Goal: Transaction & Acquisition: Obtain resource

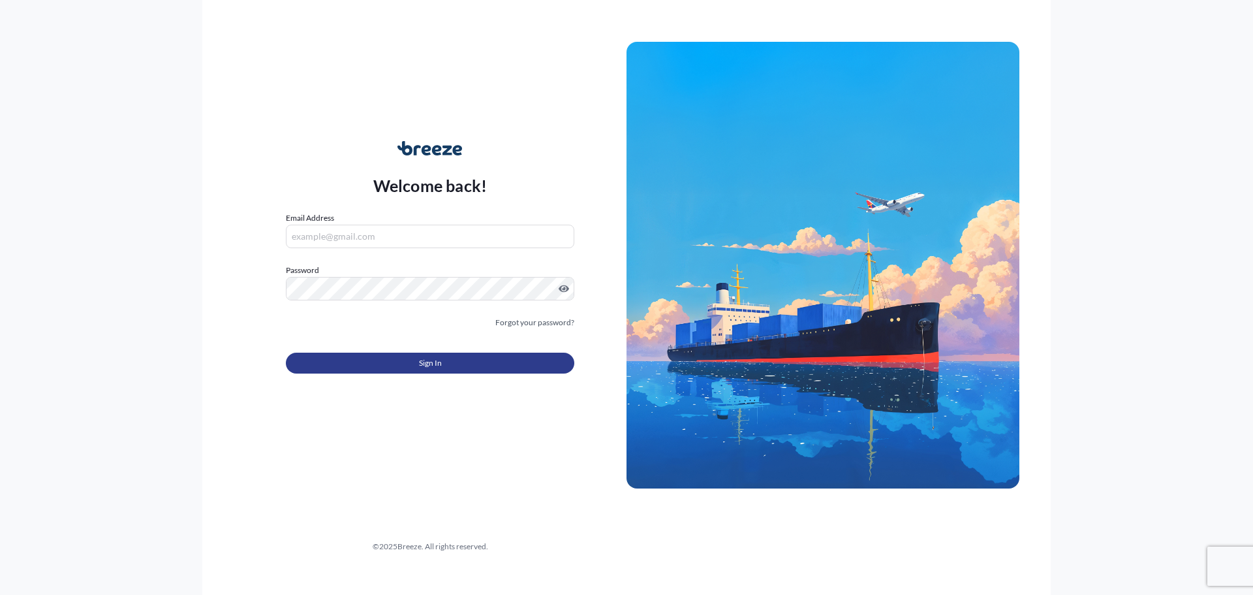
type input "[PERSON_NAME][EMAIL_ADDRESS][DOMAIN_NAME]"
click at [467, 359] on button "Sign In" at bounding box center [430, 363] width 289 height 21
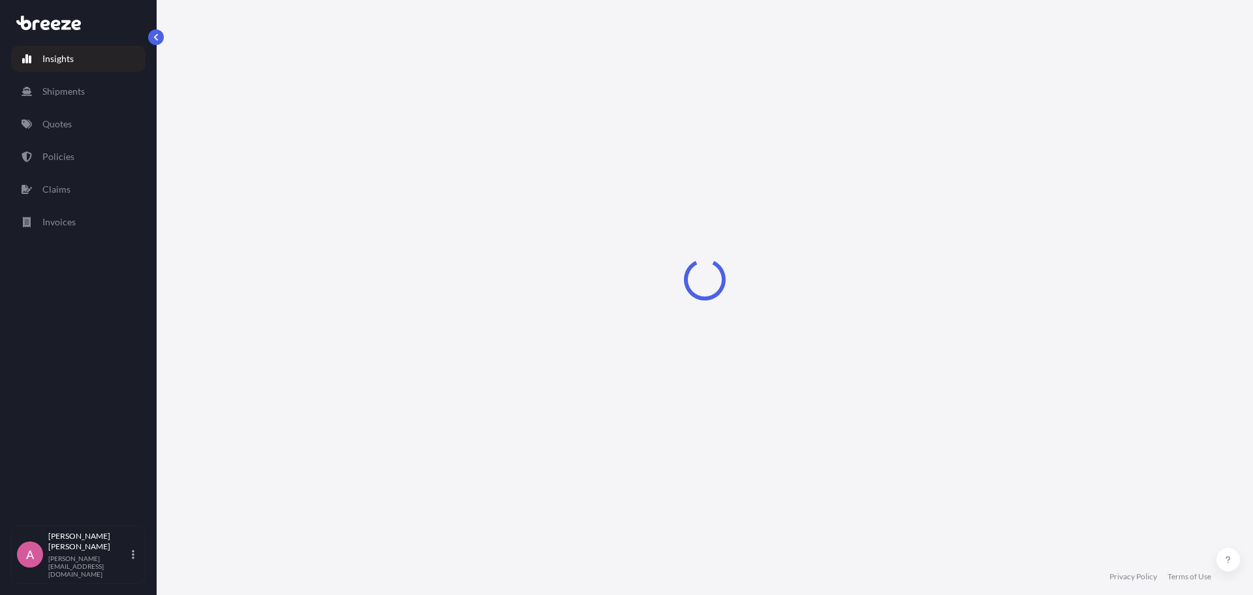
select select "2025"
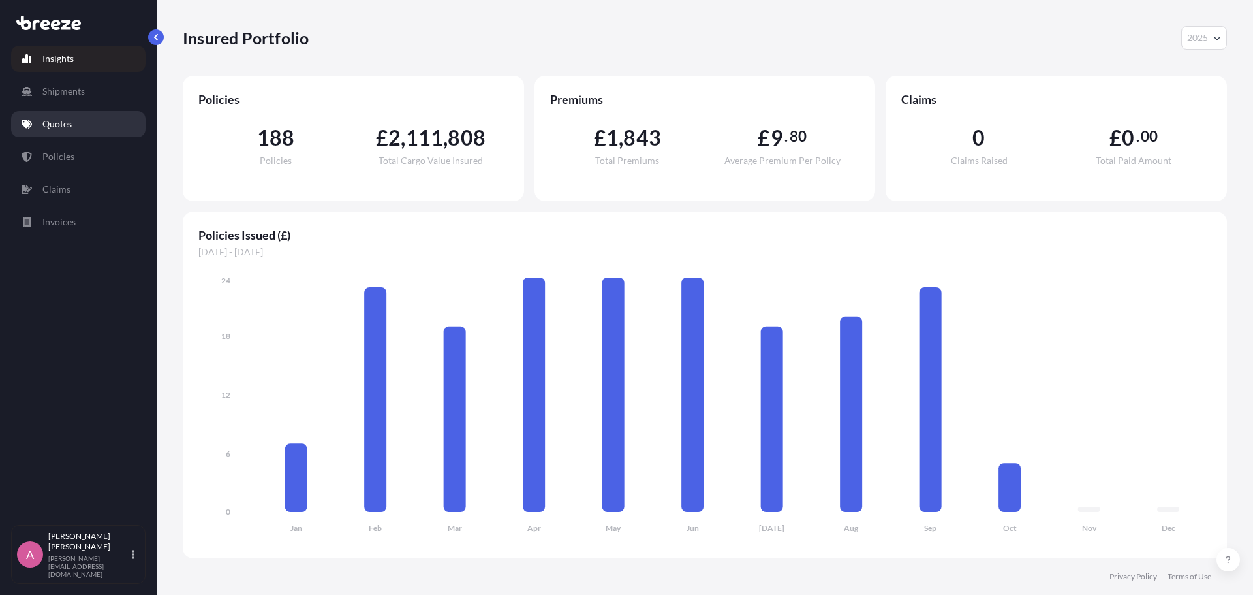
click at [78, 121] on link "Quotes" at bounding box center [78, 124] width 134 height 26
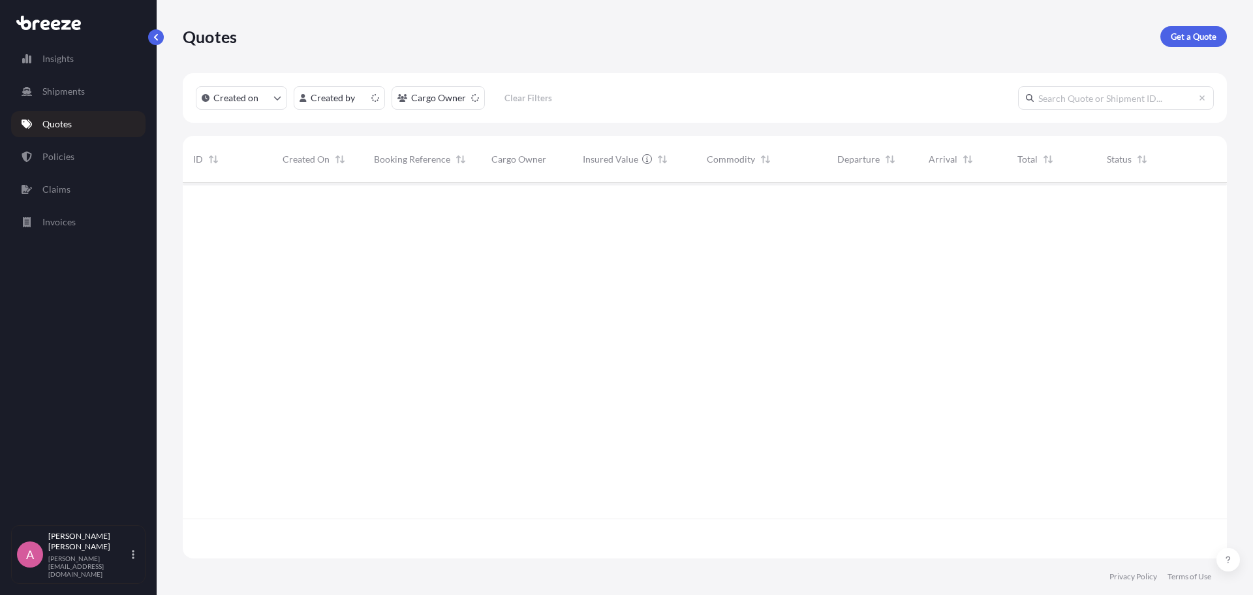
scroll to position [373, 1035]
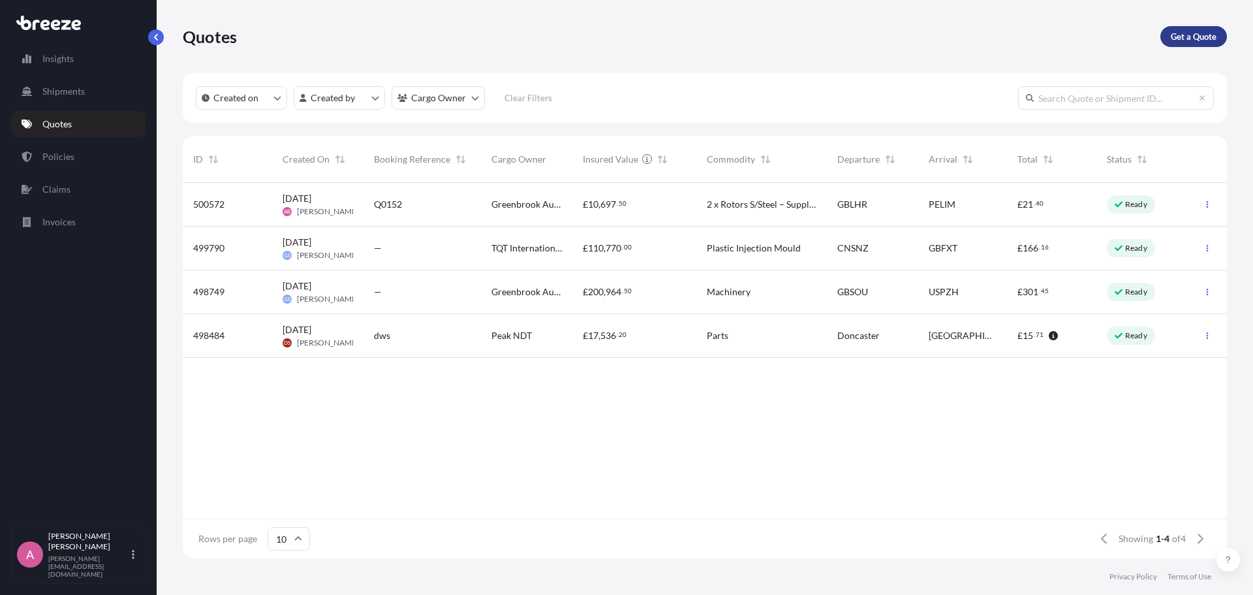
click at [1193, 43] on link "Get a Quote" at bounding box center [1194, 36] width 67 height 21
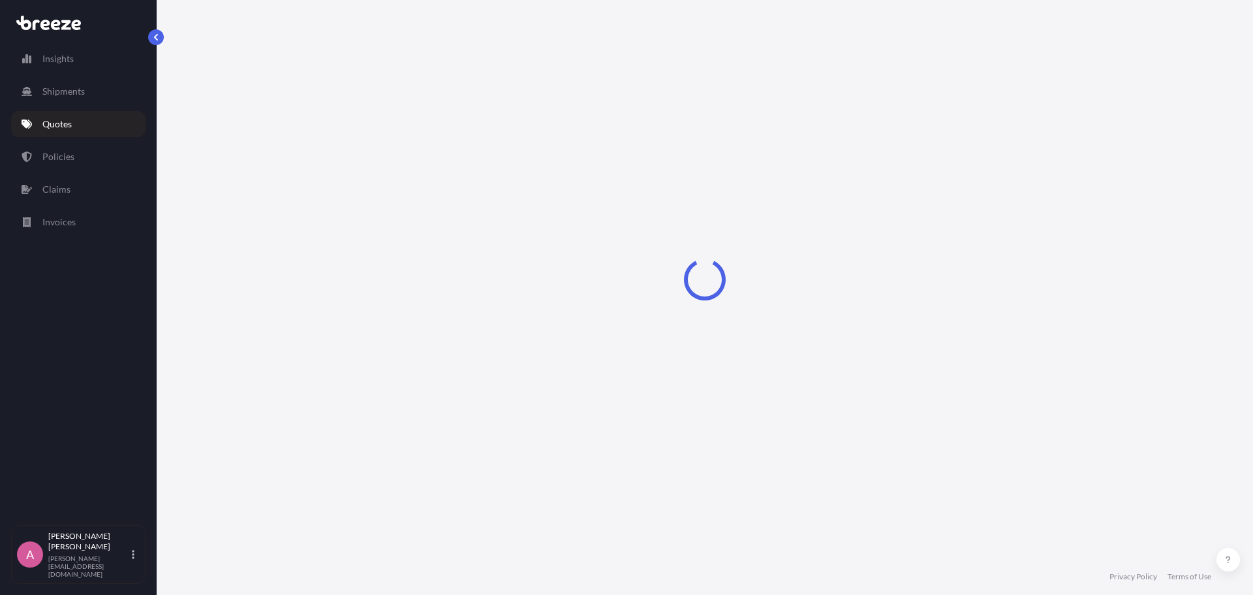
select select "Sea"
select select "1"
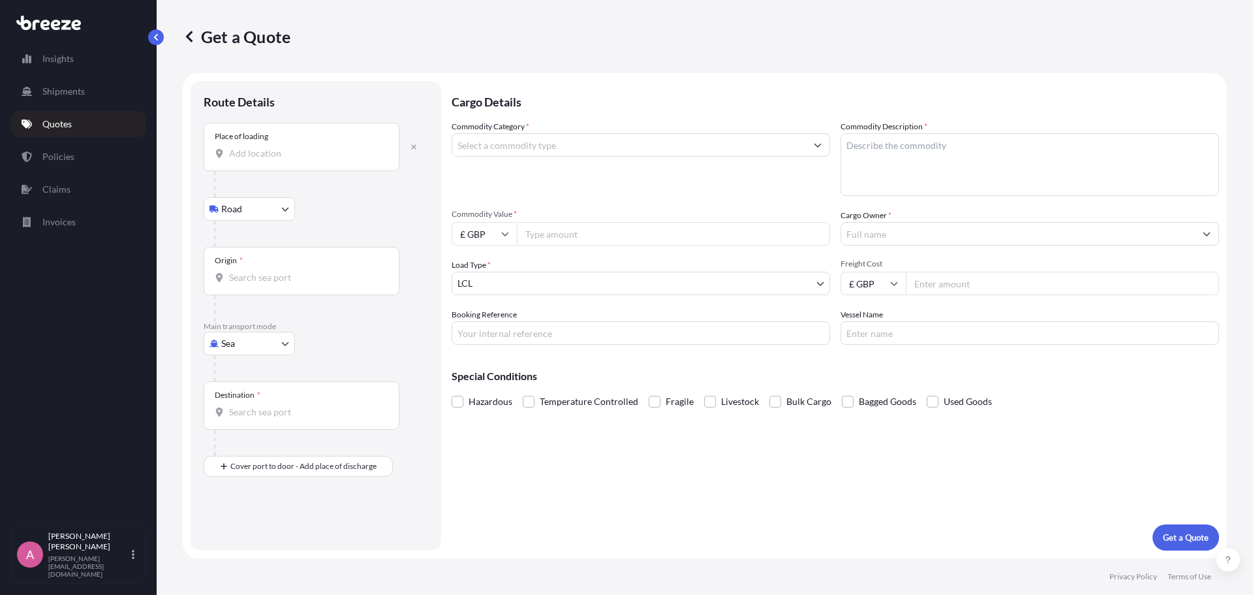
click at [309, 148] on input "Place of loading" at bounding box center [306, 153] width 154 height 13
click at [293, 162] on div "Place of loading" at bounding box center [302, 147] width 196 height 48
click at [293, 160] on input "Place of loading" at bounding box center [306, 153] width 154 height 13
paste input "43543"
type input "[GEOGRAPHIC_DATA], [GEOGRAPHIC_DATA]"
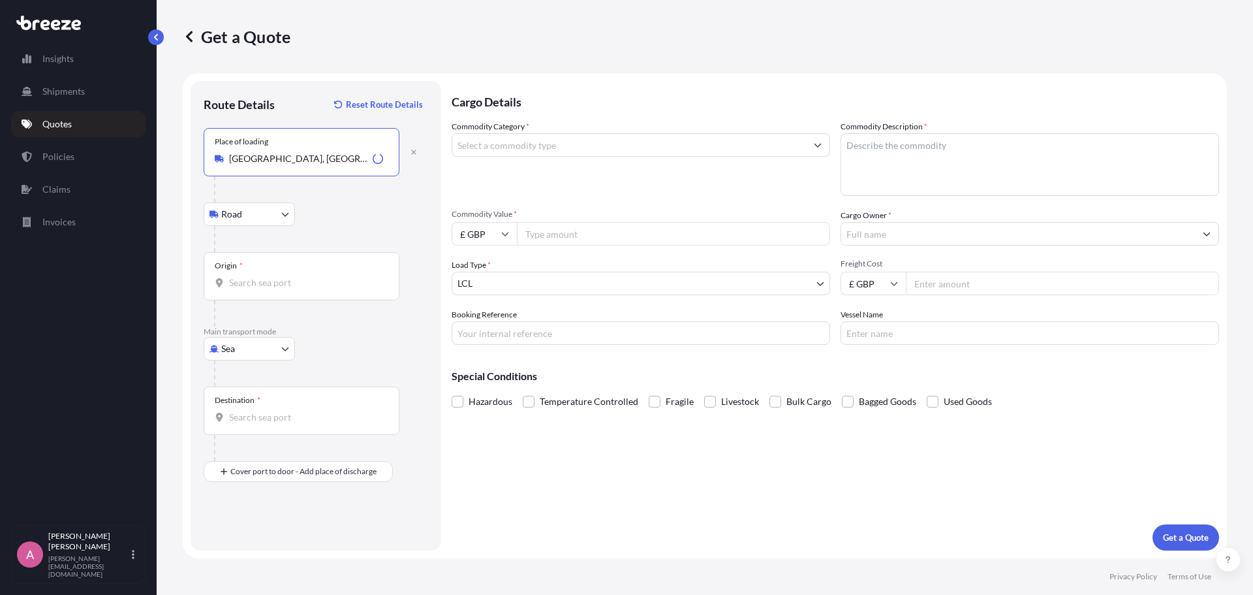
click at [264, 280] on input "Origin *" at bounding box center [306, 282] width 154 height 13
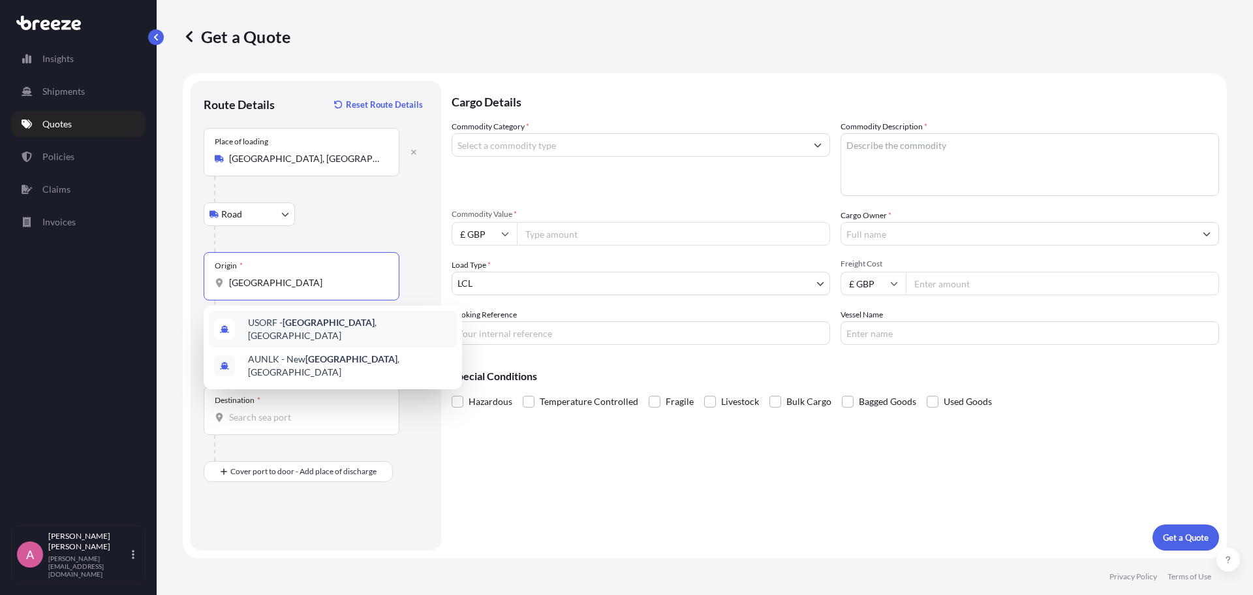
click at [346, 333] on div "USORF - [GEOGRAPHIC_DATA] , [GEOGRAPHIC_DATA]" at bounding box center [333, 329] width 248 height 37
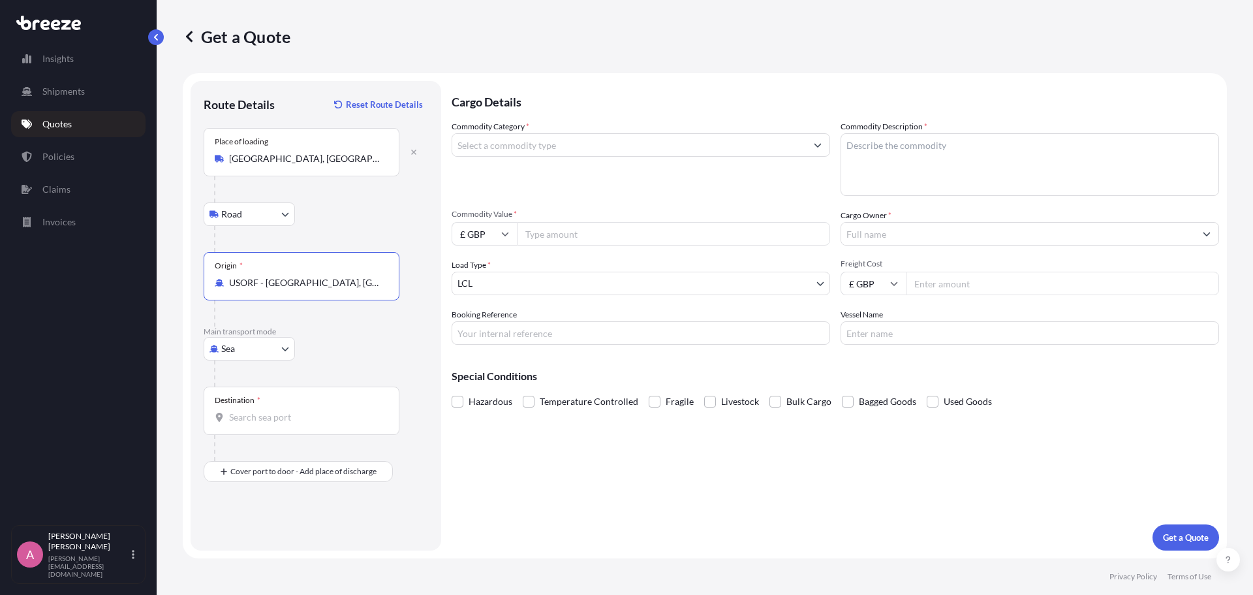
type input "USORF - [GEOGRAPHIC_DATA], [GEOGRAPHIC_DATA]"
click at [268, 423] on input "Destination *" at bounding box center [306, 417] width 154 height 13
click at [283, 410] on div "Destination *" at bounding box center [302, 410] width 196 height 48
click at [283, 411] on input "Destination * Please select a destination" at bounding box center [306, 417] width 154 height 13
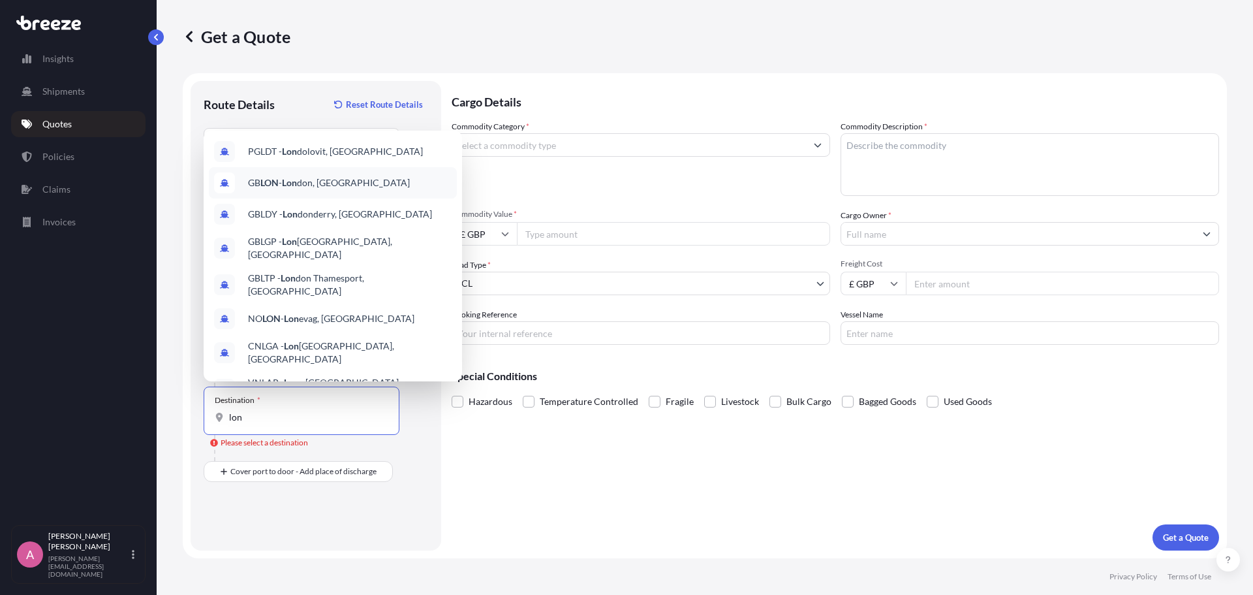
click at [388, 188] on div "GB [PERSON_NAME] don, [GEOGRAPHIC_DATA]" at bounding box center [333, 182] width 248 height 31
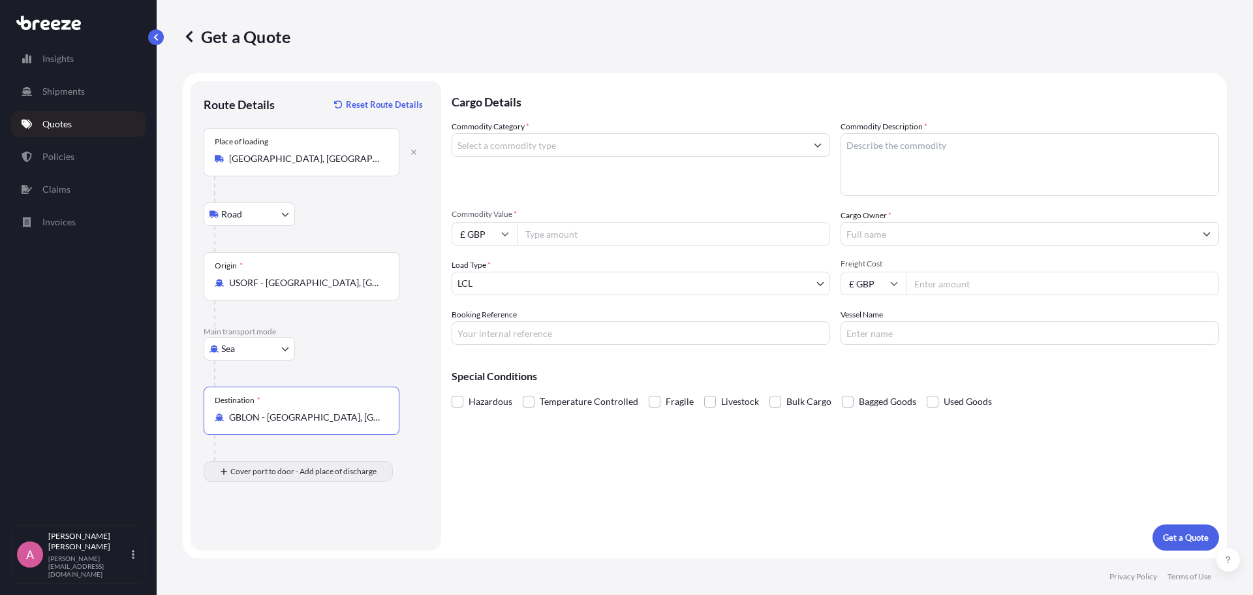
type input "GBLON - [GEOGRAPHIC_DATA], [GEOGRAPHIC_DATA]"
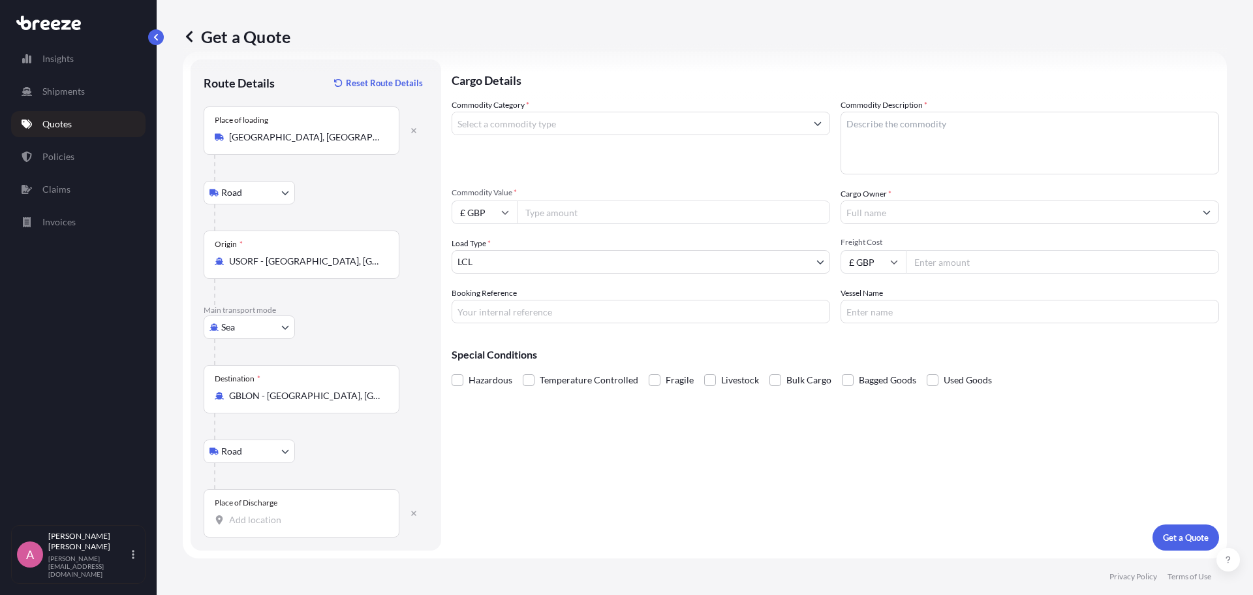
click at [315, 534] on div "Place of Discharge" at bounding box center [302, 513] width 196 height 48
click at [315, 526] on input "Place of Discharge" at bounding box center [306, 519] width 154 height 13
paste input "DN11 8EW"
type input "[STREET_ADDRESS]"
click at [905, 140] on textarea "Commodity Description *" at bounding box center [1030, 143] width 379 height 63
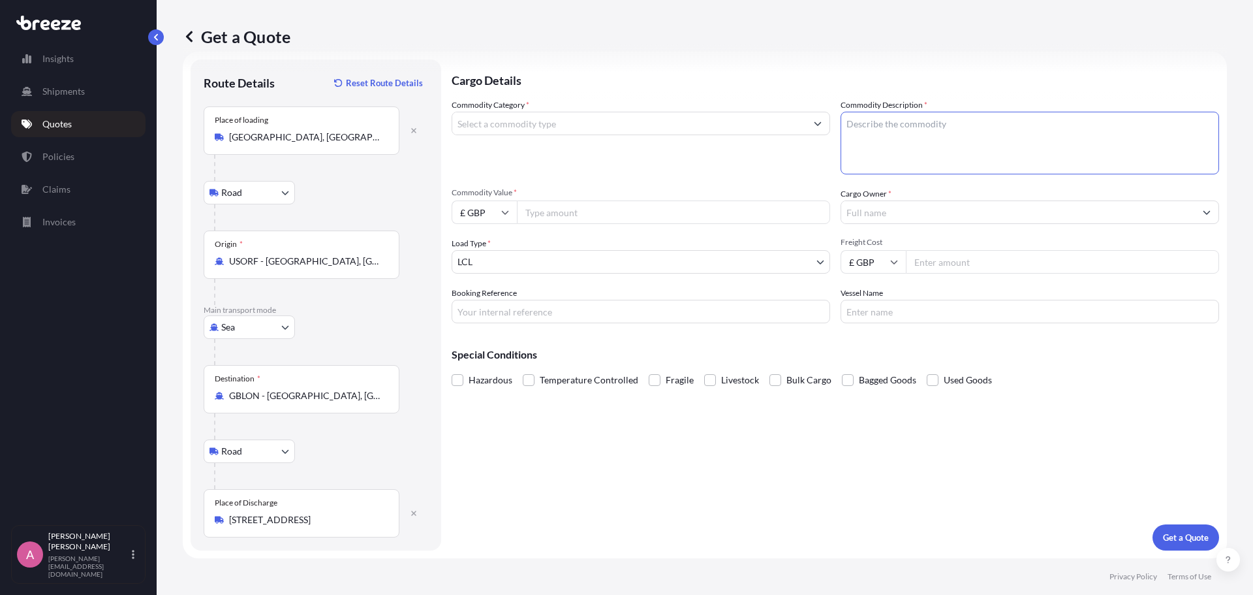
paste textarea "TRAY ATLUSS HPDE, STRUCTURAL FOAM MOLDED PER DWG--GRAY-- GRAYTRAY GOOD FOR 200-…"
click at [986, 153] on textarea "TRAY ATLUSS HPDE, STRUCTURAL FOAM MOLDED PER DWG--GRAY-- GRAYTRAY GOOD FOR 200-…" at bounding box center [1030, 143] width 379 height 63
paste textarea "An item of moulded Polyethylene."
type textarea "TRAY ATLUSS HPDE, STRUCTURAL FOAM MOLDED PER DWG--GRAY-- GRAYTRAY GOOD FOR 200-…"
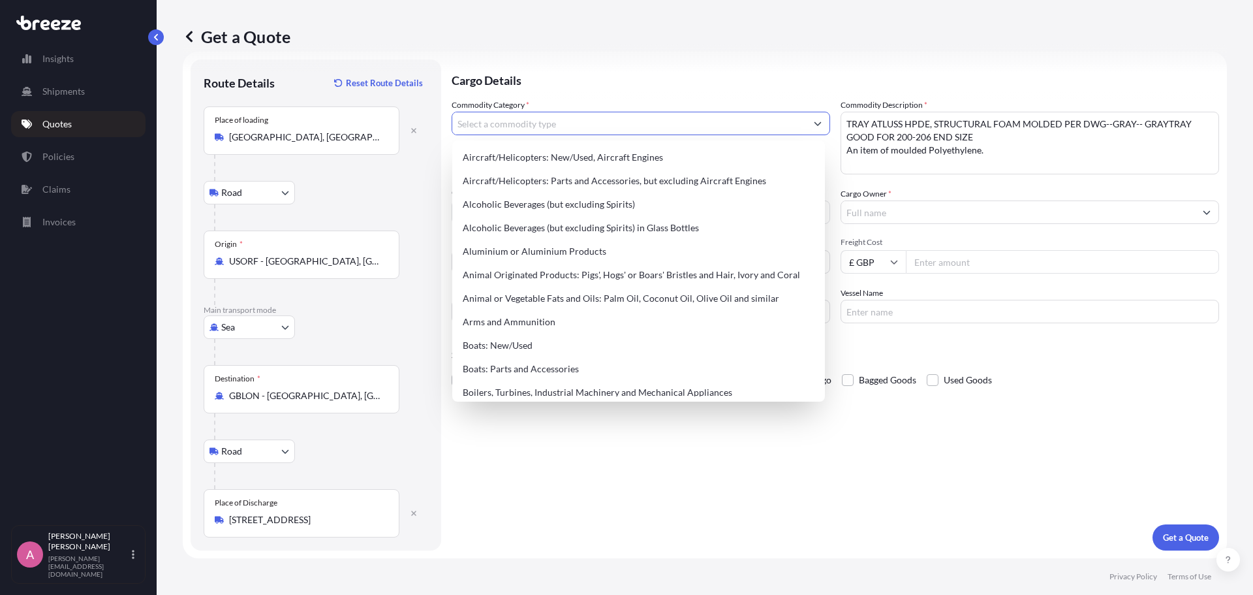
click at [727, 127] on input "Commodity Category *" at bounding box center [629, 124] width 354 height 24
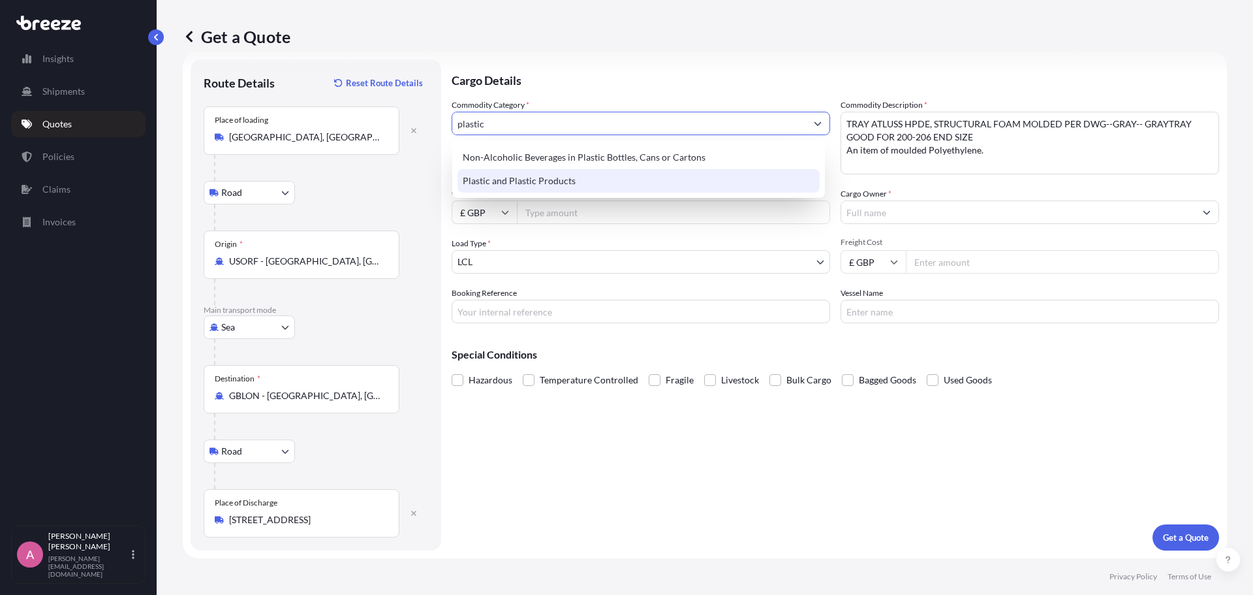
click at [696, 175] on div "Plastic and Plastic Products" at bounding box center [639, 181] width 362 height 24
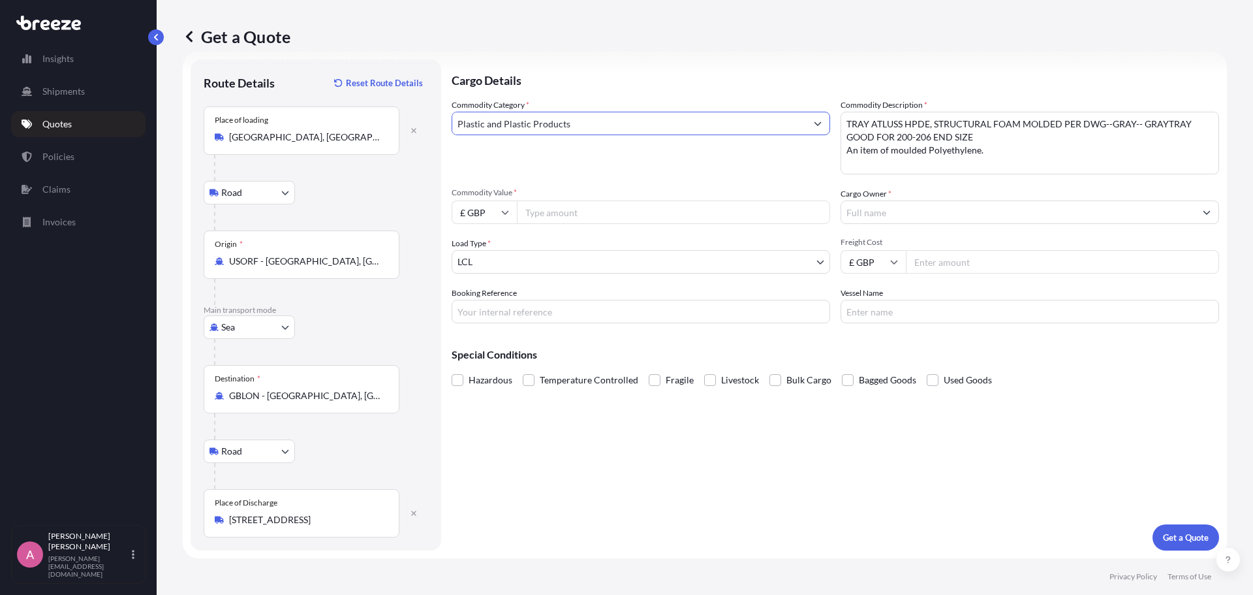
type input "Plastic and Plastic Products"
click at [1047, 168] on textarea "TRAY ATLUSS HPDE, STRUCTURAL FOAM MOLDED PER DWG--GRAY-- GRAYTRAY GOOD FOR 200-…" at bounding box center [1030, 143] width 379 height 63
paste textarea "3923 1010"
type textarea "TRAY ATLUSS HPDE, STRUCTURAL FOAM MOLDED PER DWG--GRAY-- GRAYTRAY GOOD FOR 200-…"
click at [501, 217] on input "£ GBP" at bounding box center [484, 212] width 65 height 24
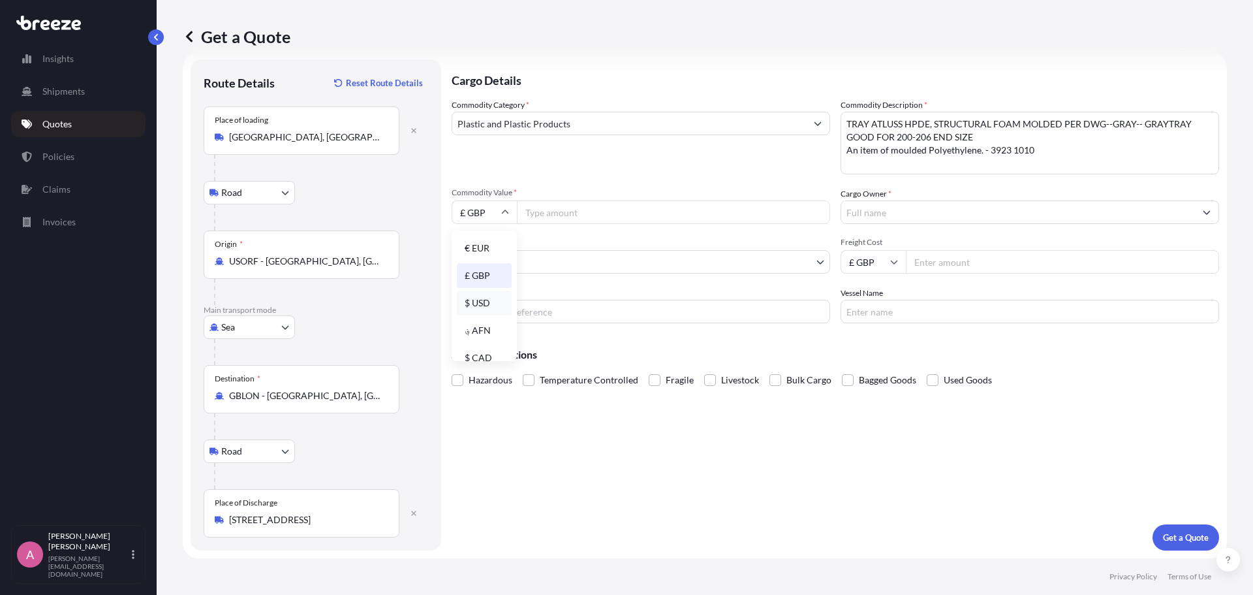
click at [479, 305] on div "$ USD" at bounding box center [484, 303] width 55 height 25
type input "$ USD"
click at [567, 206] on input "Commodity Value *" at bounding box center [673, 212] width 313 height 24
type input "20000"
click at [904, 209] on input "Cargo Owner *" at bounding box center [1019, 212] width 354 height 24
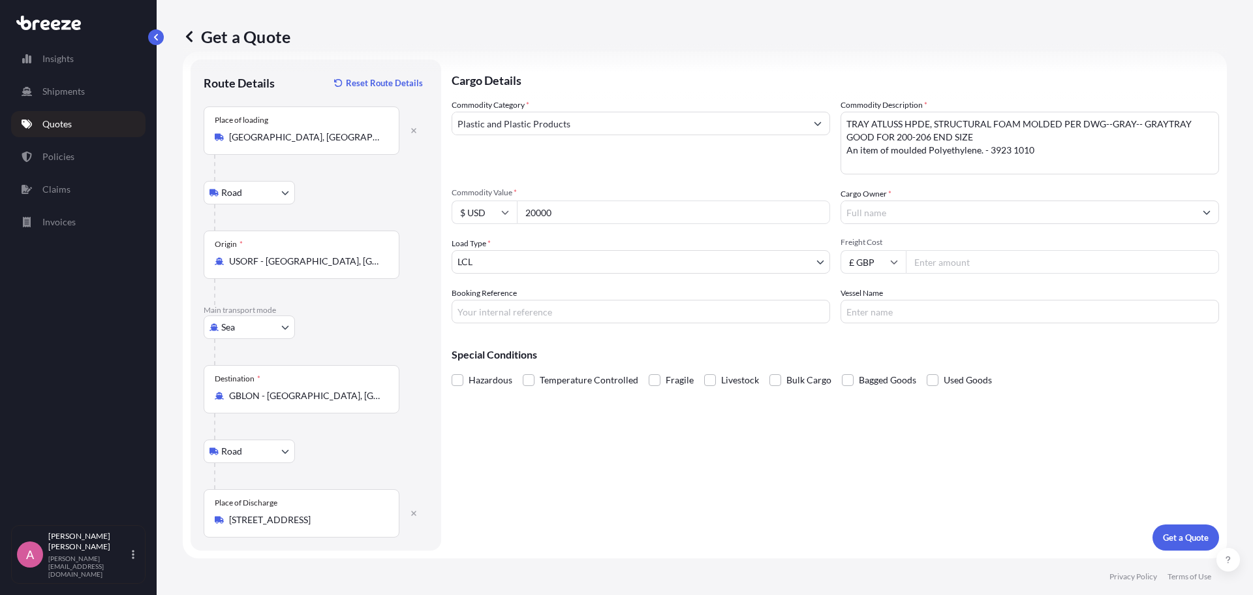
click at [877, 216] on input "Cargo Owner *" at bounding box center [1019, 212] width 354 height 24
paste input "BW Packaging"
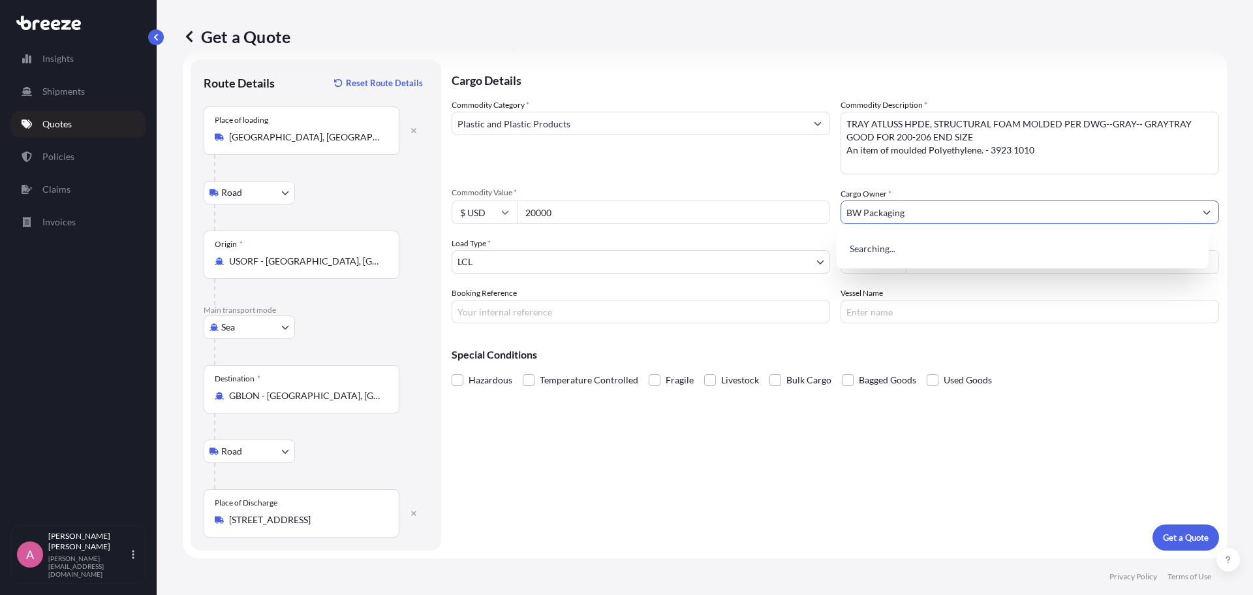
type input "BW Packaging"
click at [637, 243] on div "Load Type * LCL" at bounding box center [641, 255] width 379 height 37
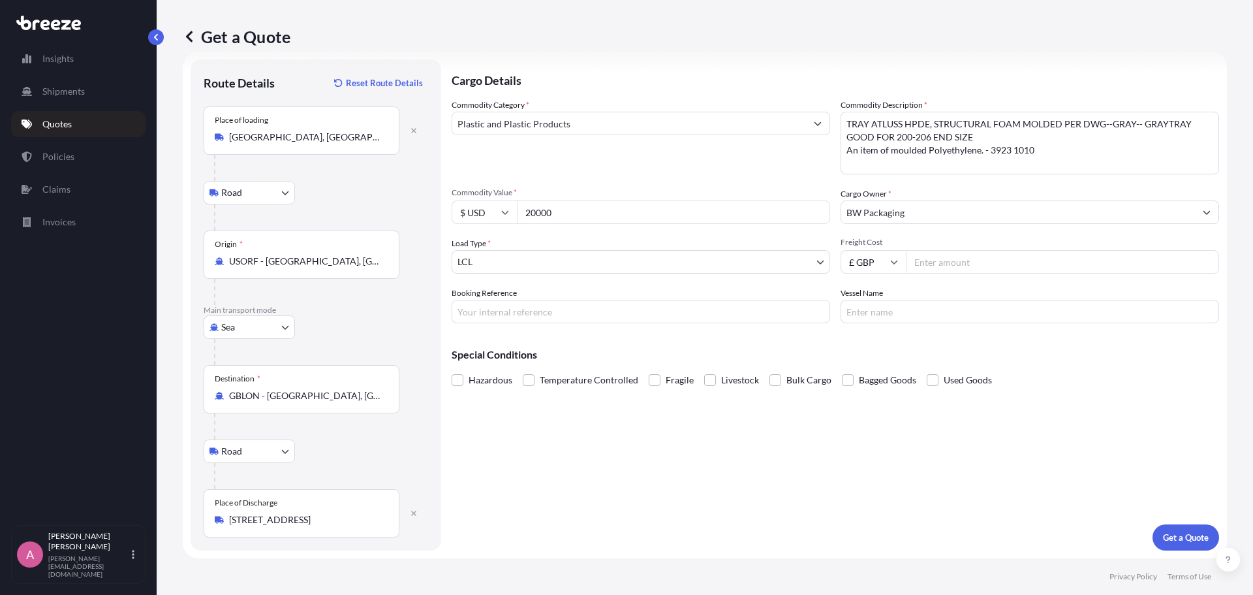
click at [953, 272] on input "Freight Cost" at bounding box center [1062, 262] width 313 height 24
type input "2795"
click at [681, 317] on input "Booking Reference" at bounding box center [641, 312] width 379 height 24
type input "q0155"
click at [565, 417] on div "Cargo Details Commodity Category * Plastic and Plastic Products Commodity Descr…" at bounding box center [836, 304] width 768 height 491
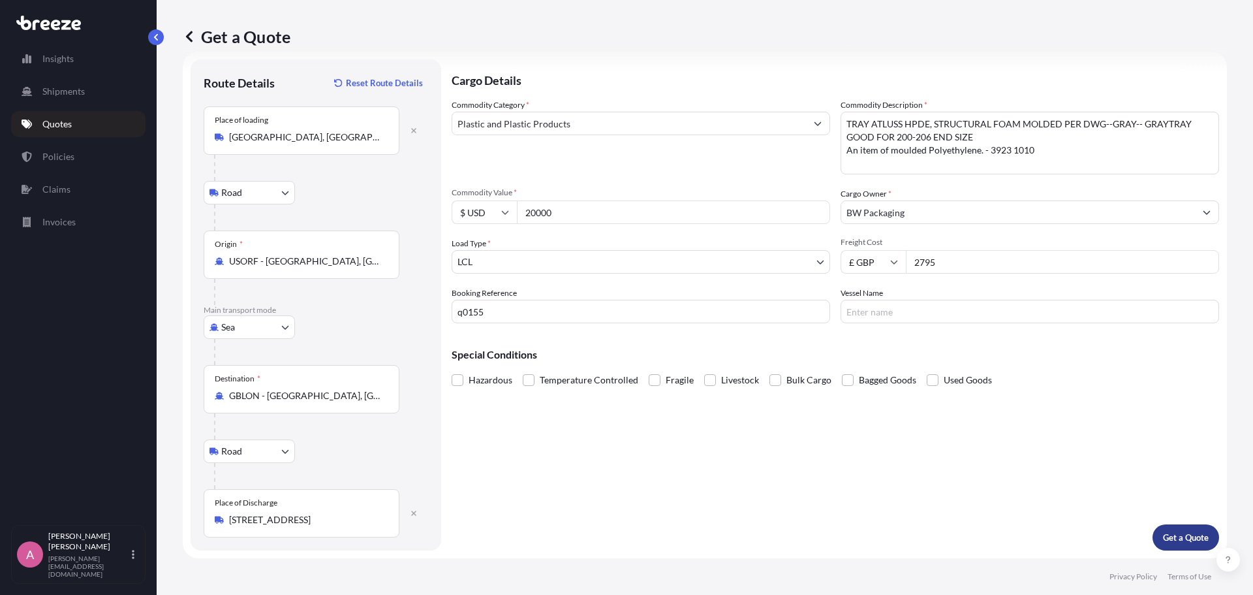
click at [1166, 533] on p "Get a Quote" at bounding box center [1186, 537] width 46 height 13
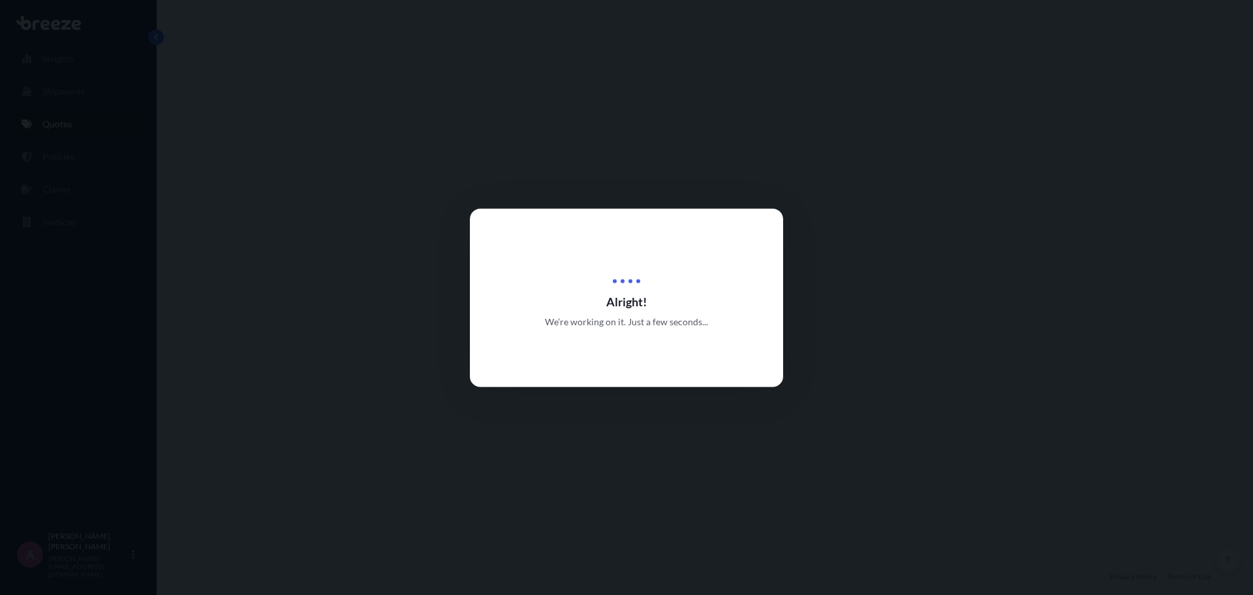
select select "Road"
select select "Sea"
select select "Road"
select select "1"
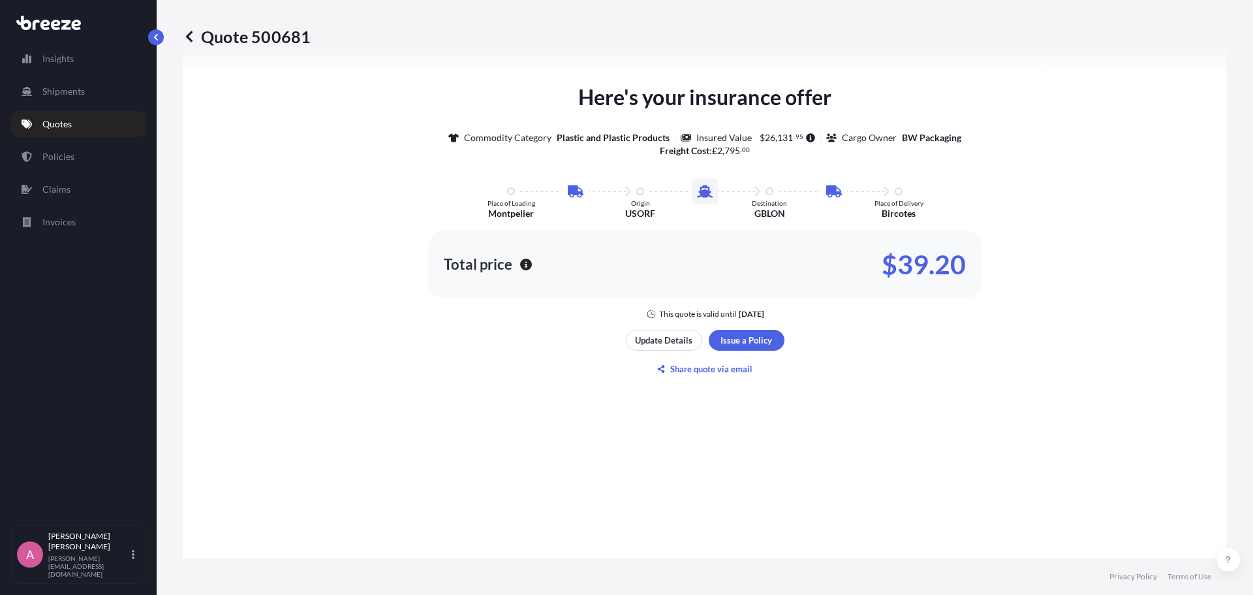
scroll to position [791, 0]
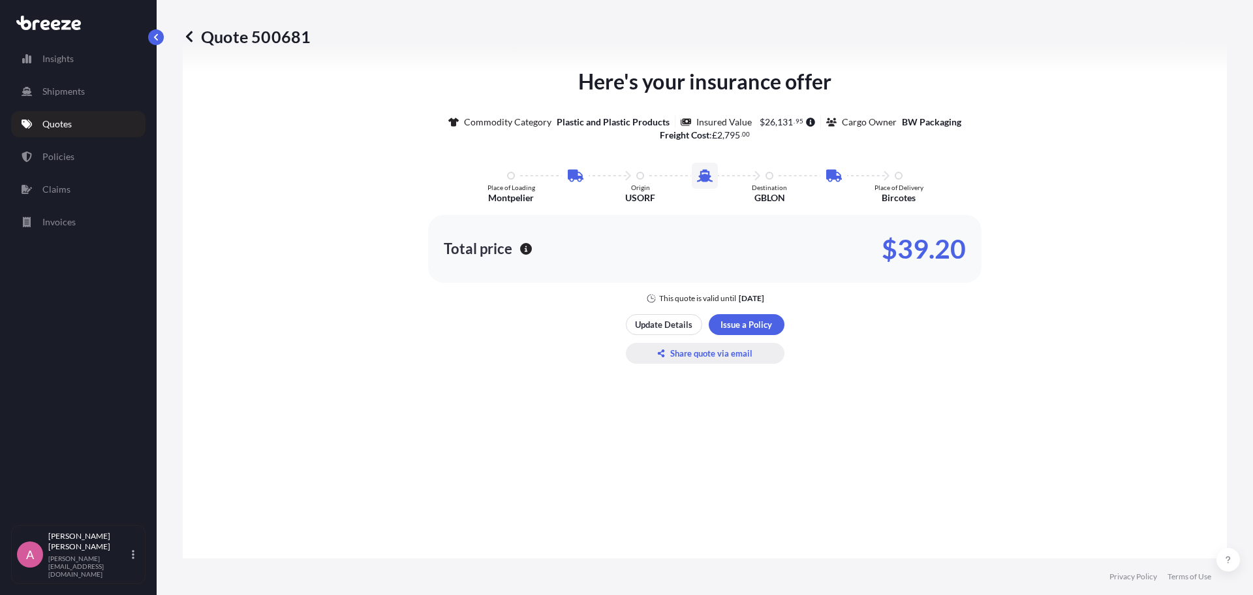
click at [702, 359] on p "Share quote via email" at bounding box center [711, 353] width 82 height 13
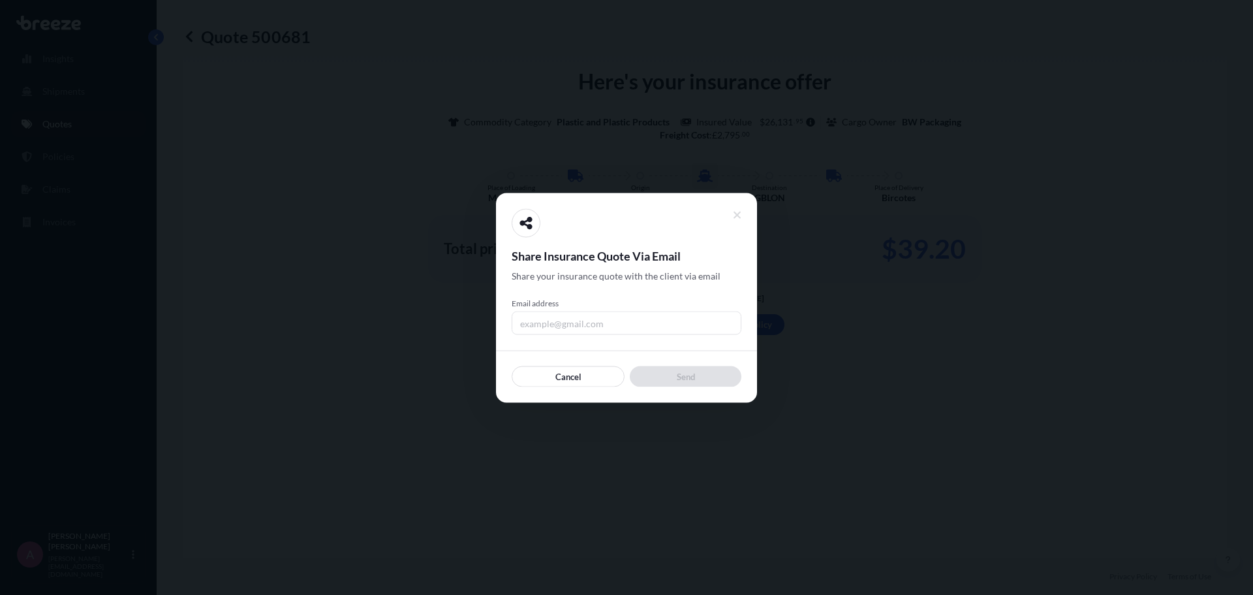
click at [598, 315] on input "Email address" at bounding box center [627, 323] width 230 height 24
click at [533, 326] on input "[EMAIL_ADDRESS][DOMAIN_NAME]" at bounding box center [627, 323] width 230 height 24
type input "[PERSON_NAME][EMAIL_ADDRESS][DOMAIN_NAME]"
